Goal: Communication & Community: Answer question/provide support

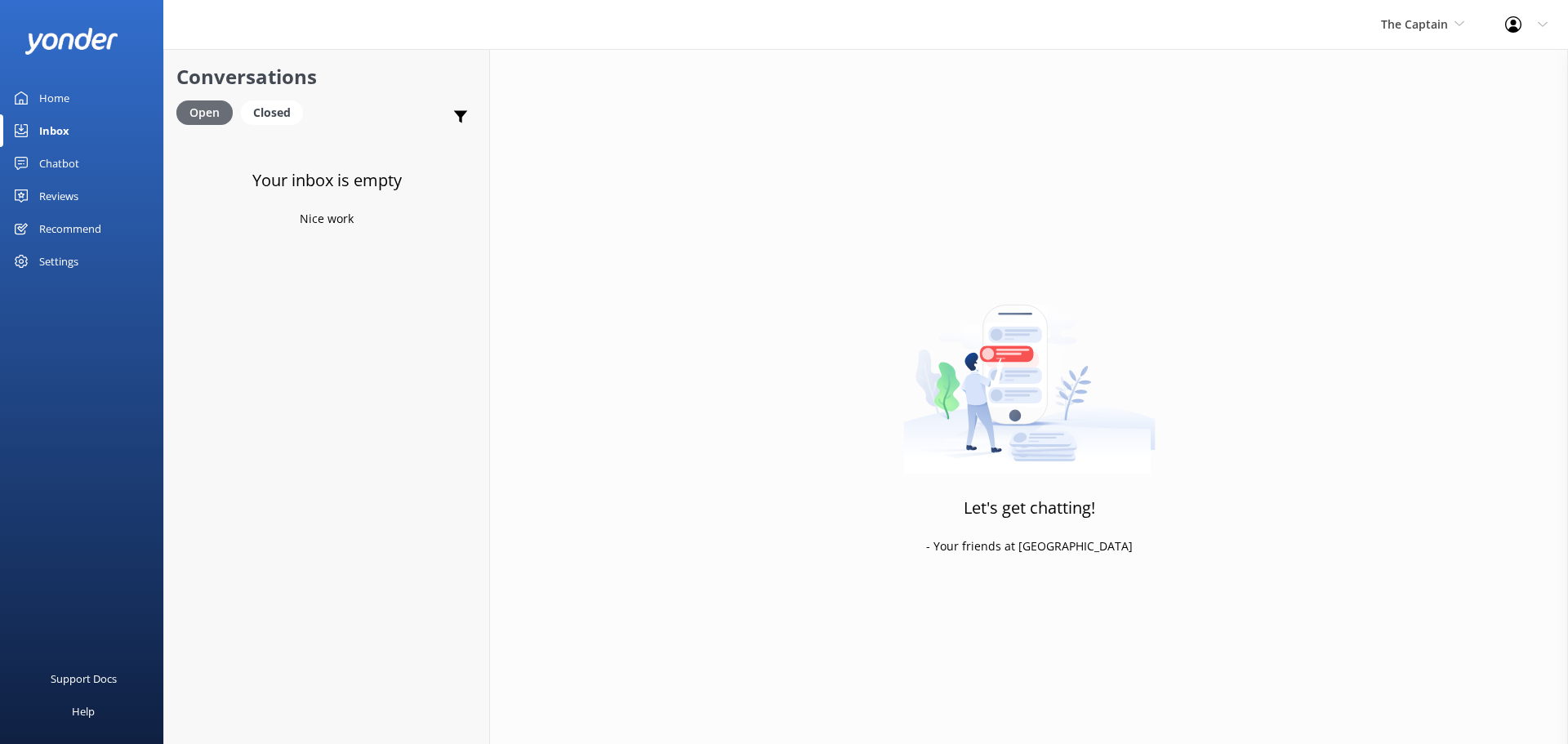
click at [186, 107] on div "Open" at bounding box center [204, 113] width 56 height 25
click at [199, 105] on div "Open" at bounding box center [204, 113] width 56 height 25
click at [204, 110] on div "Open" at bounding box center [204, 113] width 56 height 25
